Goal: Task Accomplishment & Management: Manage account settings

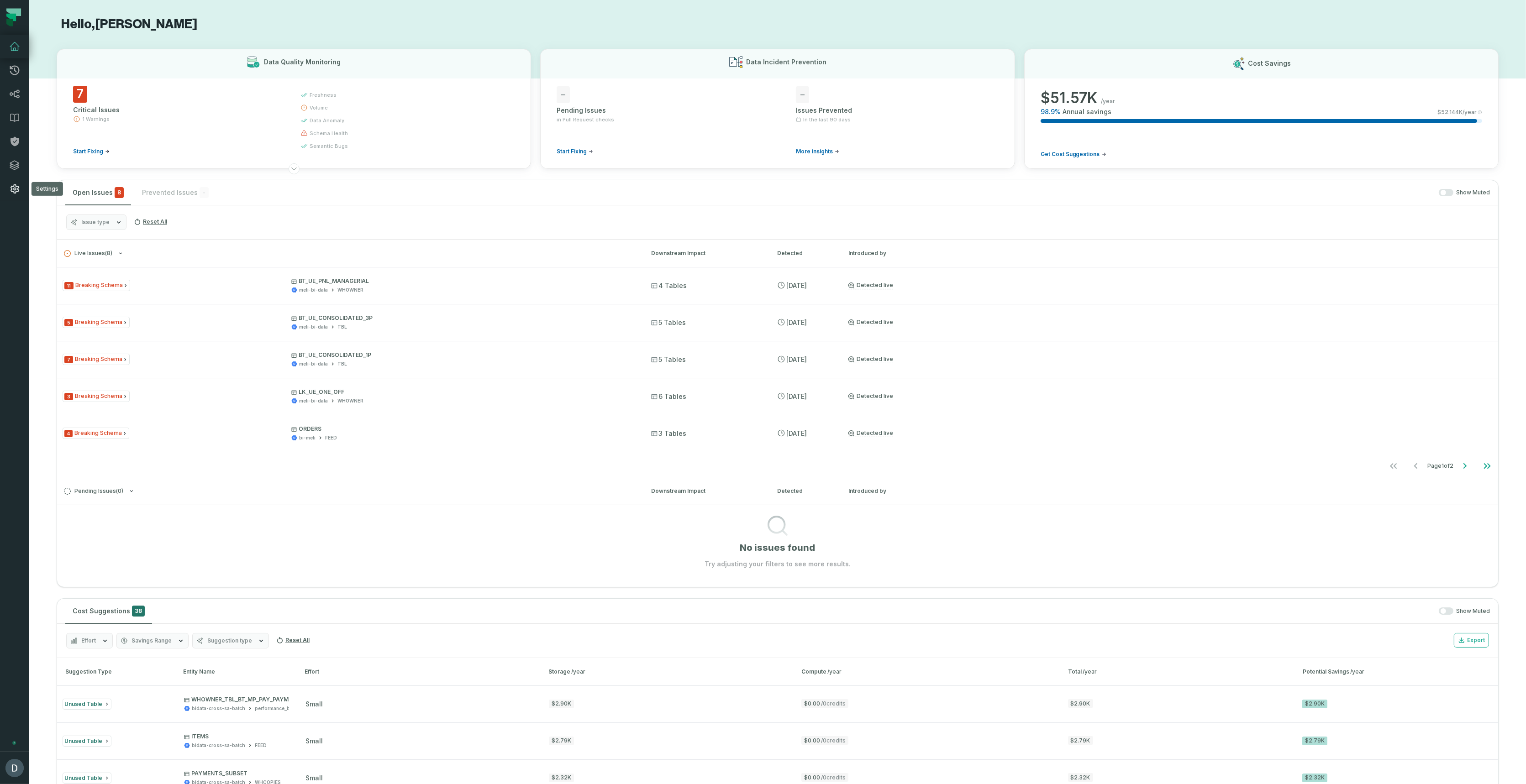
click at [16, 182] on link "Settings" at bounding box center [14, 189] width 29 height 24
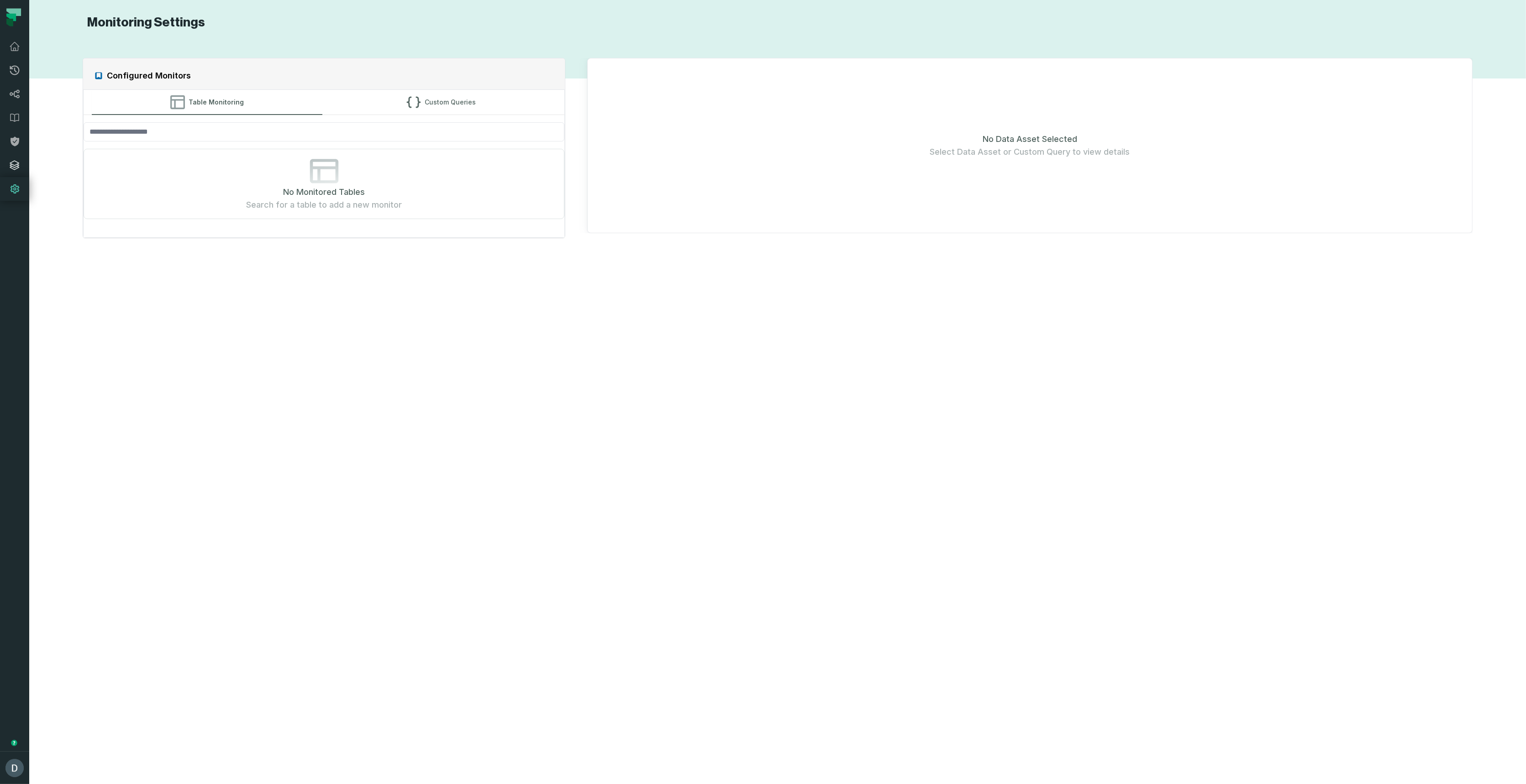
click at [18, 168] on icon at bounding box center [14, 165] width 11 height 11
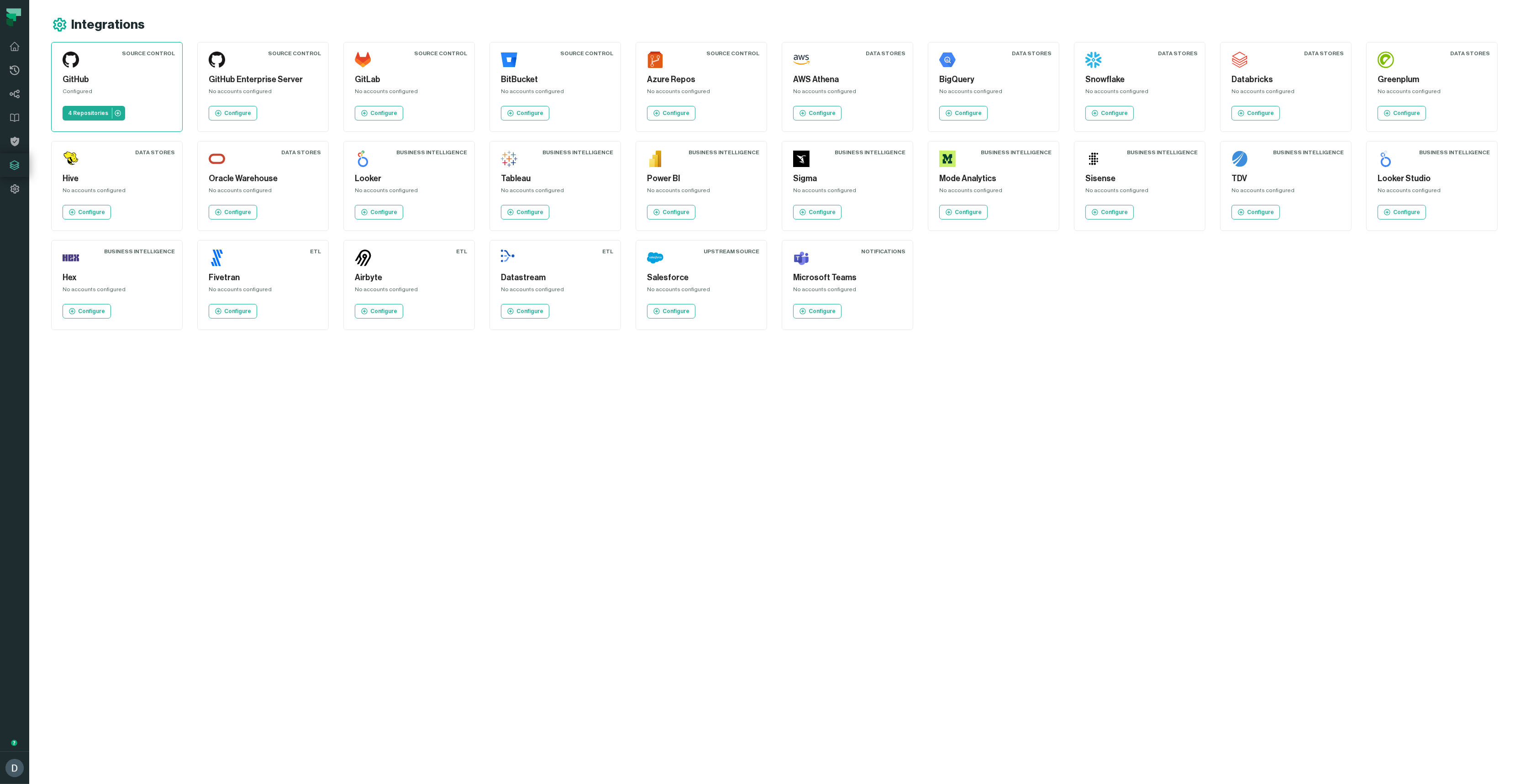
click at [174, 525] on main "Integrations Source Control GitHub Configured 4 Repositories Source Control Git…" at bounding box center [778, 392] width 1497 height 784
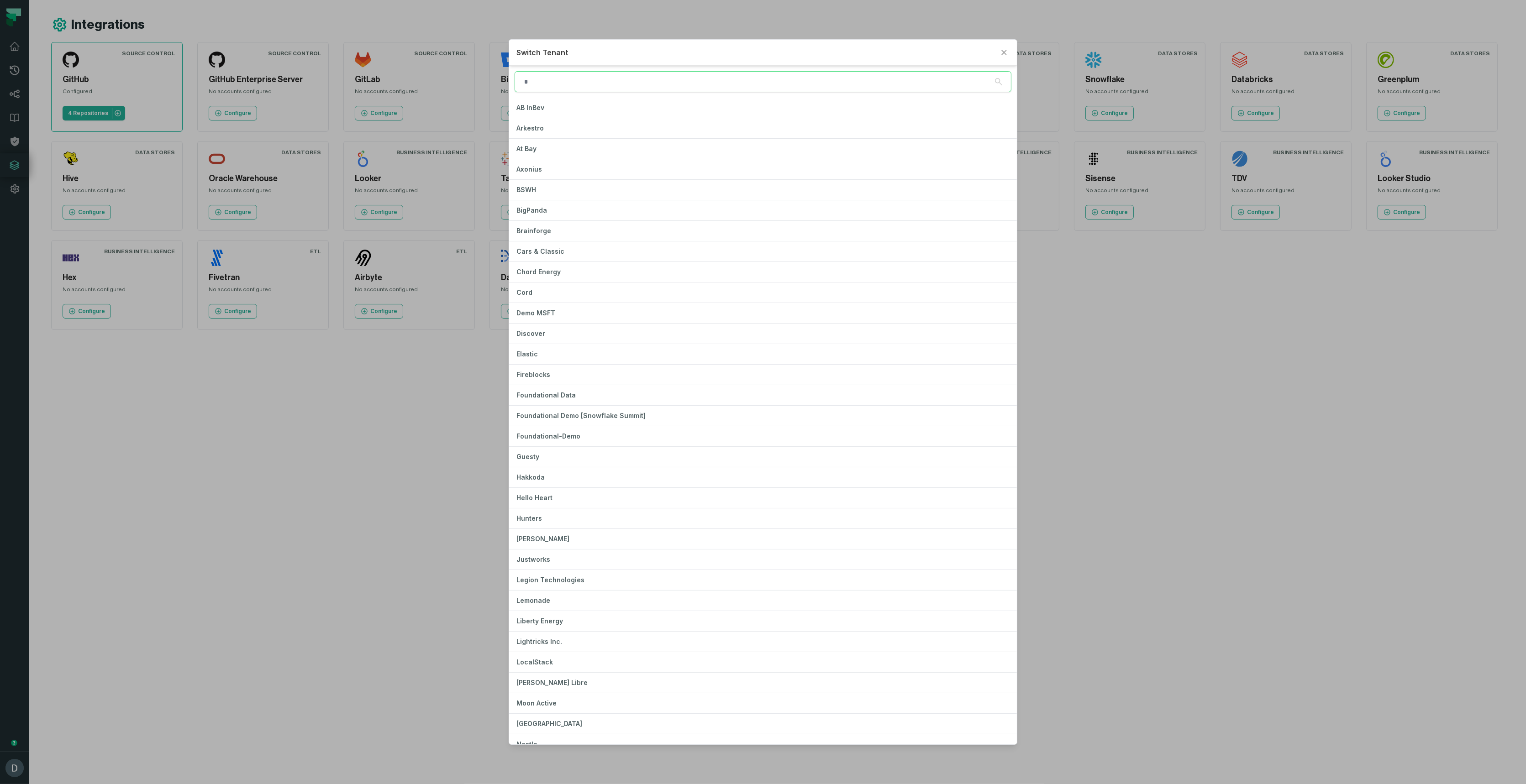
type input "*"
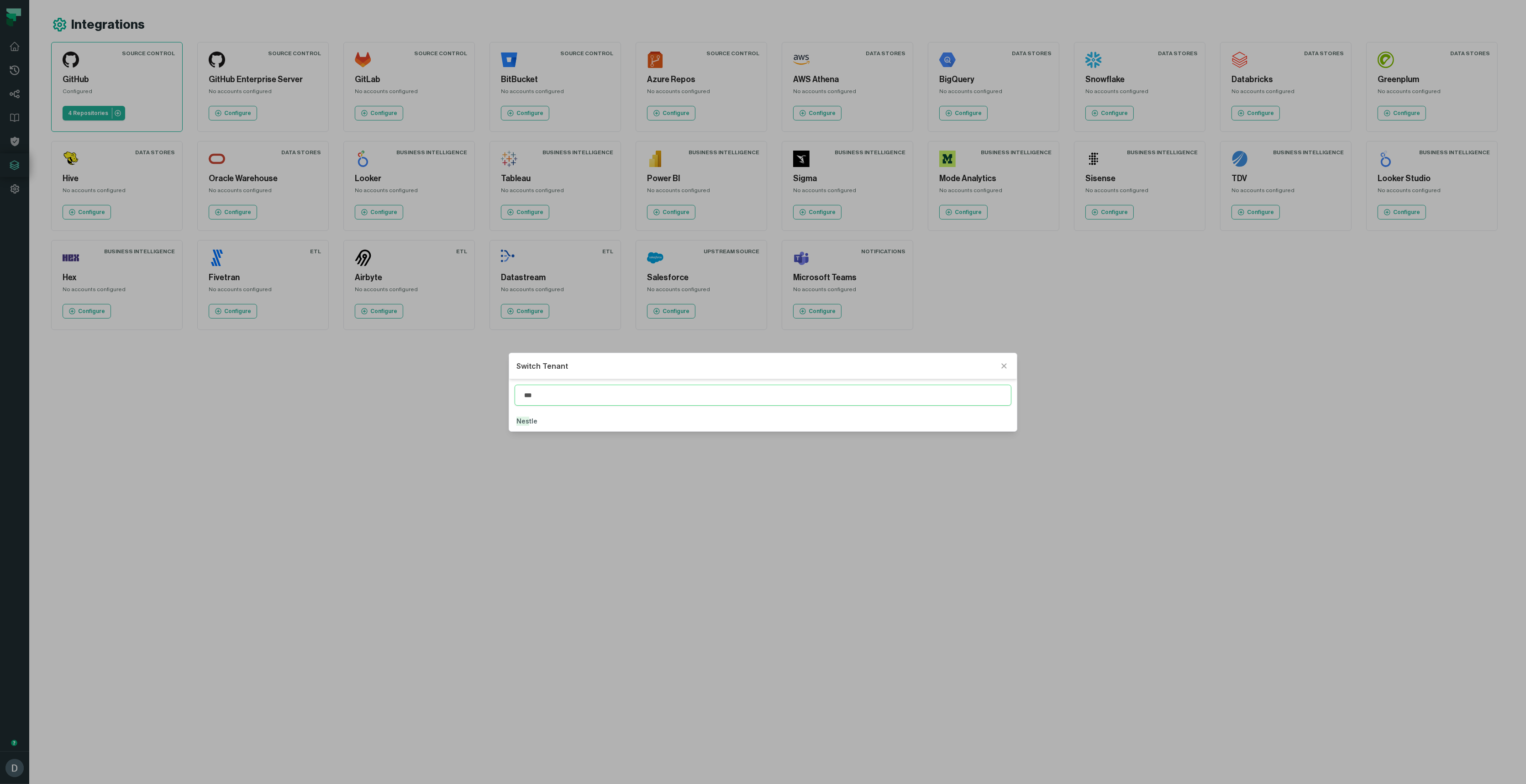
type input "***"
click button "Nes tle" at bounding box center [763, 421] width 508 height 20
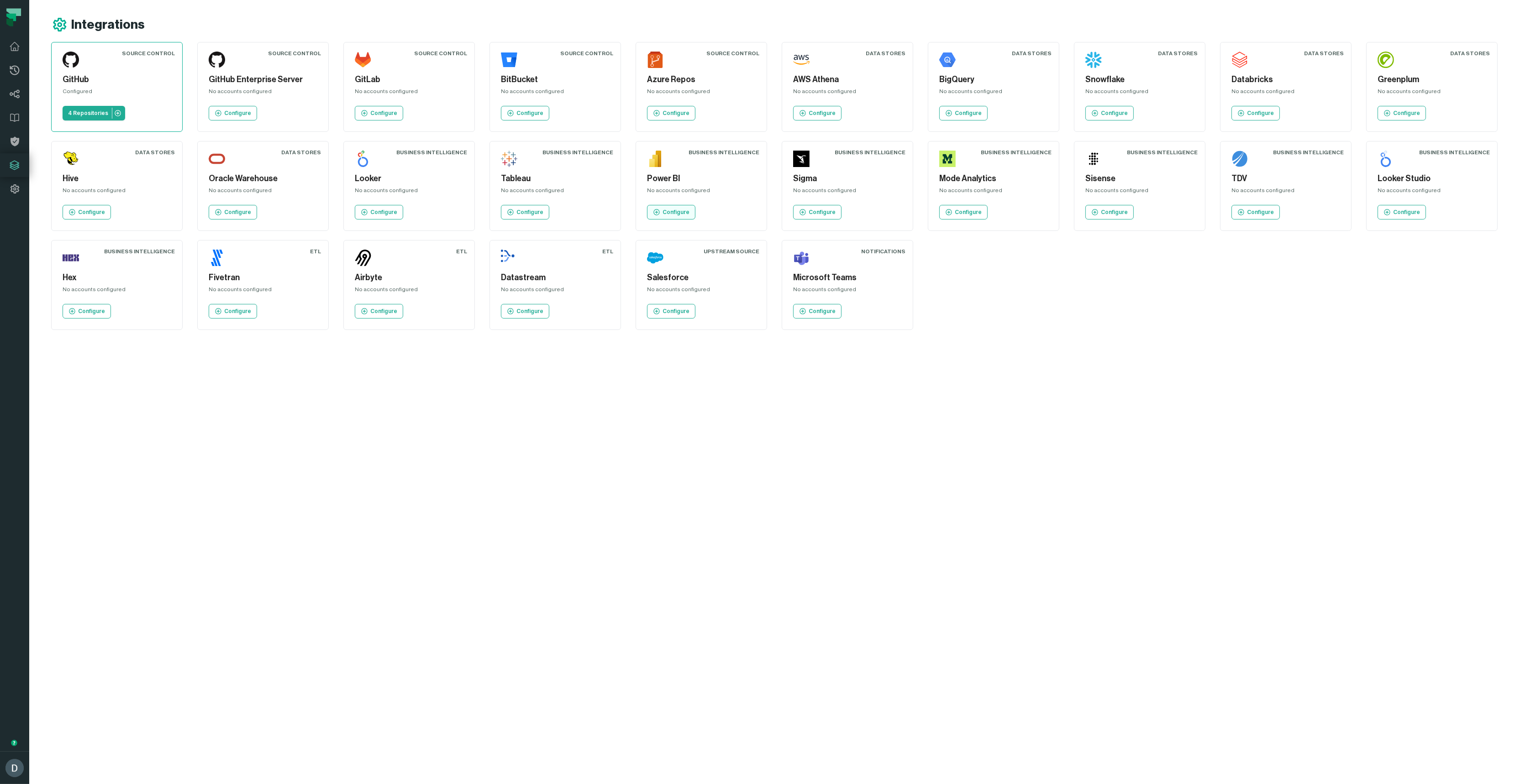
click at [656, 215] on icon at bounding box center [656, 212] width 7 height 7
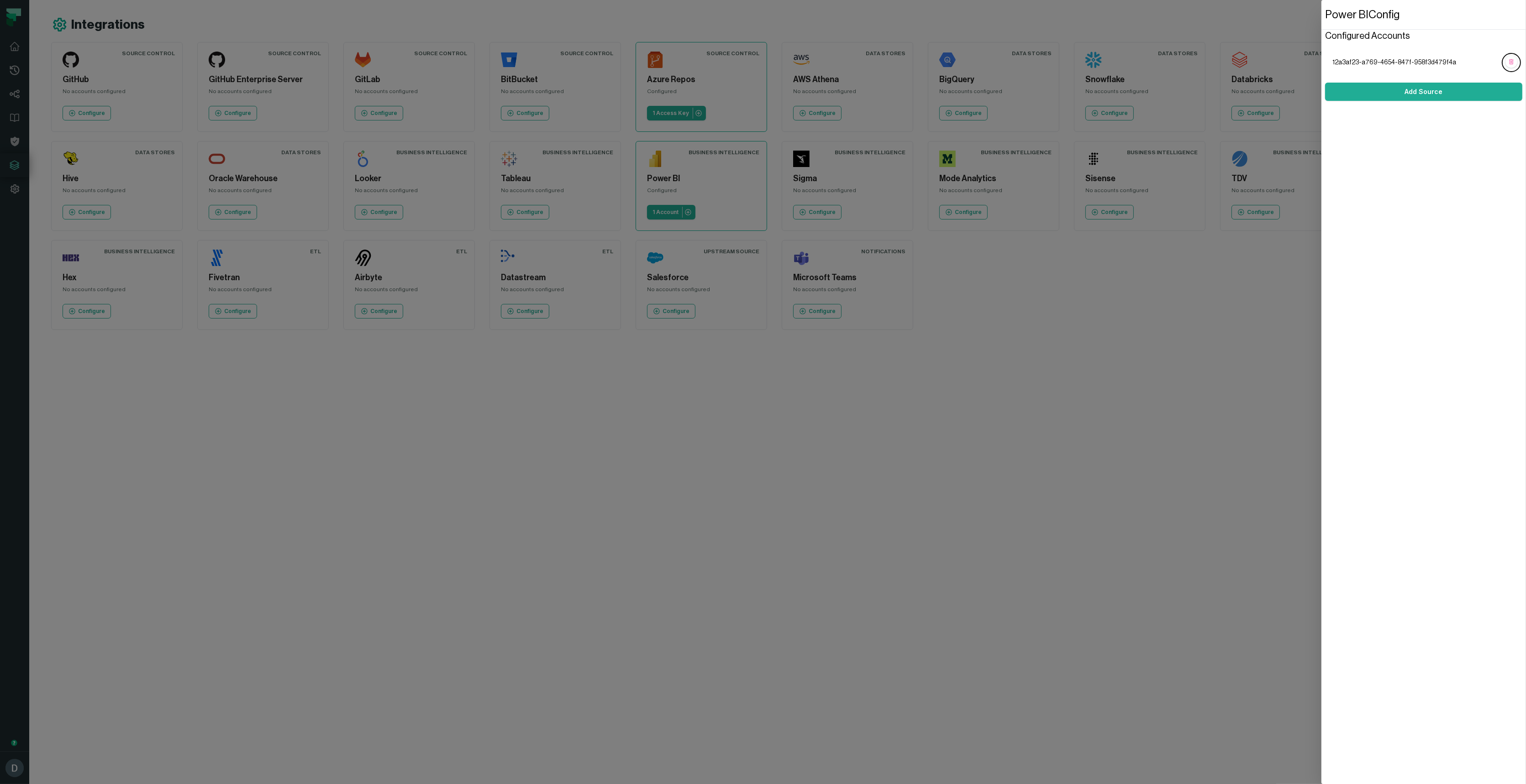
click at [1322, 542] on dialog "Power BI Config Configured Accounts 12a3af23-a769-4654-847f-958f3d479f4a Add So…" at bounding box center [1424, 392] width 204 height 784
